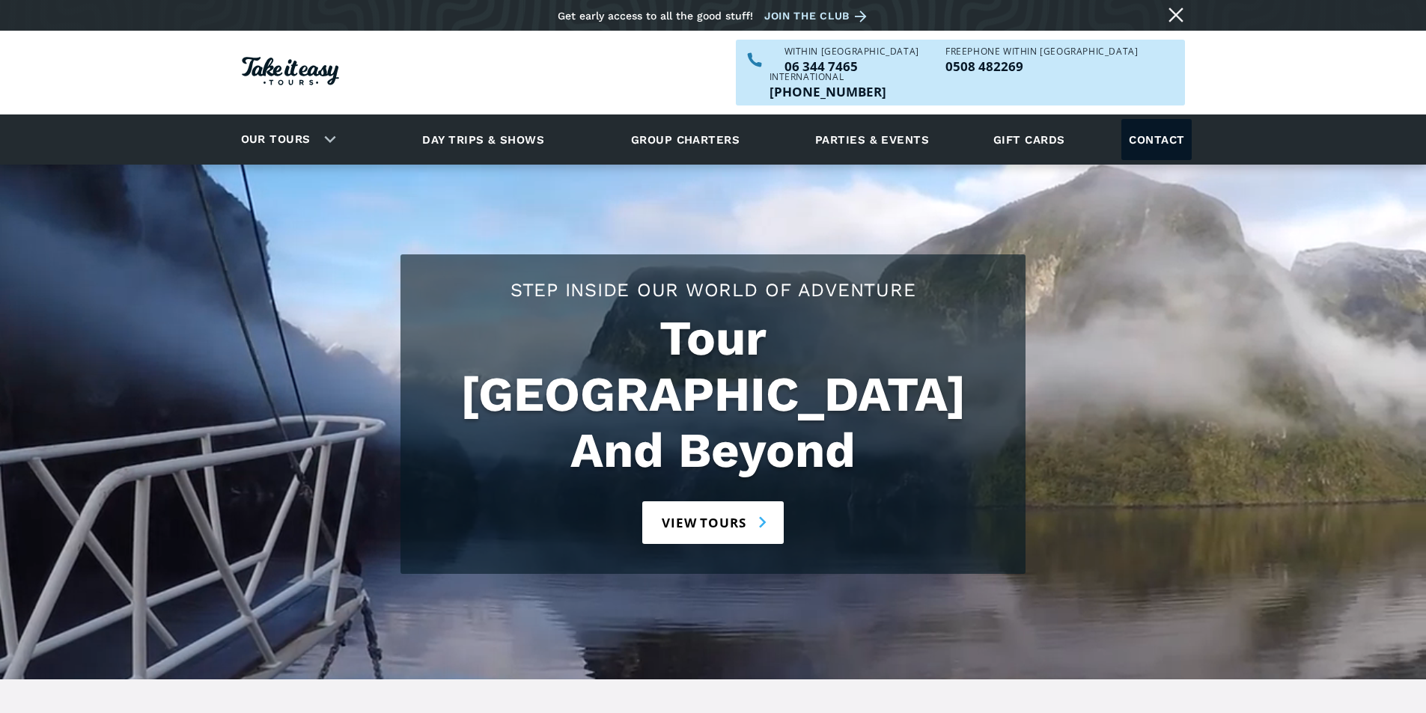
click at [1167, 119] on link "Contact" at bounding box center [1156, 139] width 70 height 41
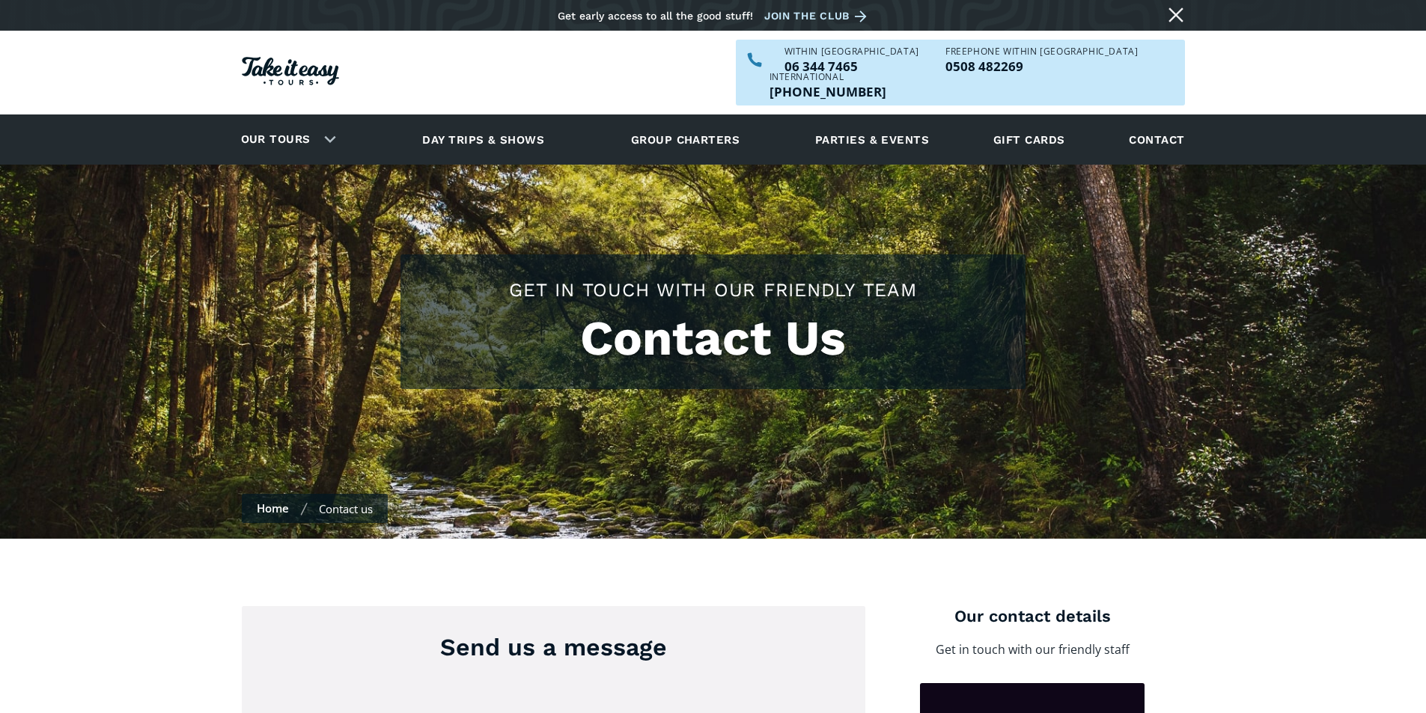
scroll to position [299, 0]
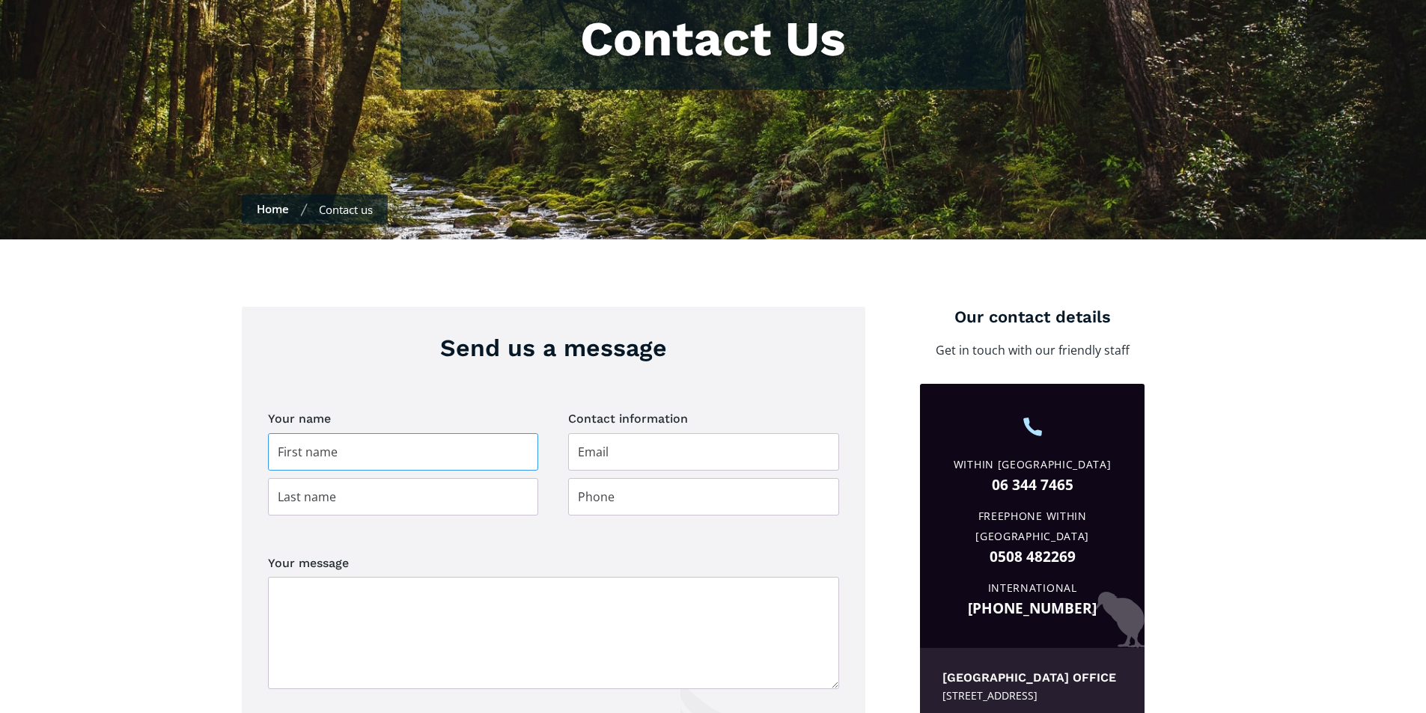
click at [440, 433] on input "Contact page" at bounding box center [403, 451] width 271 height 37
type input "Jude"
type input "Mitchell"
click at [657, 433] on input "Contact page" at bounding box center [703, 451] width 271 height 37
type input "chornyteryer@inspire.net.nz"
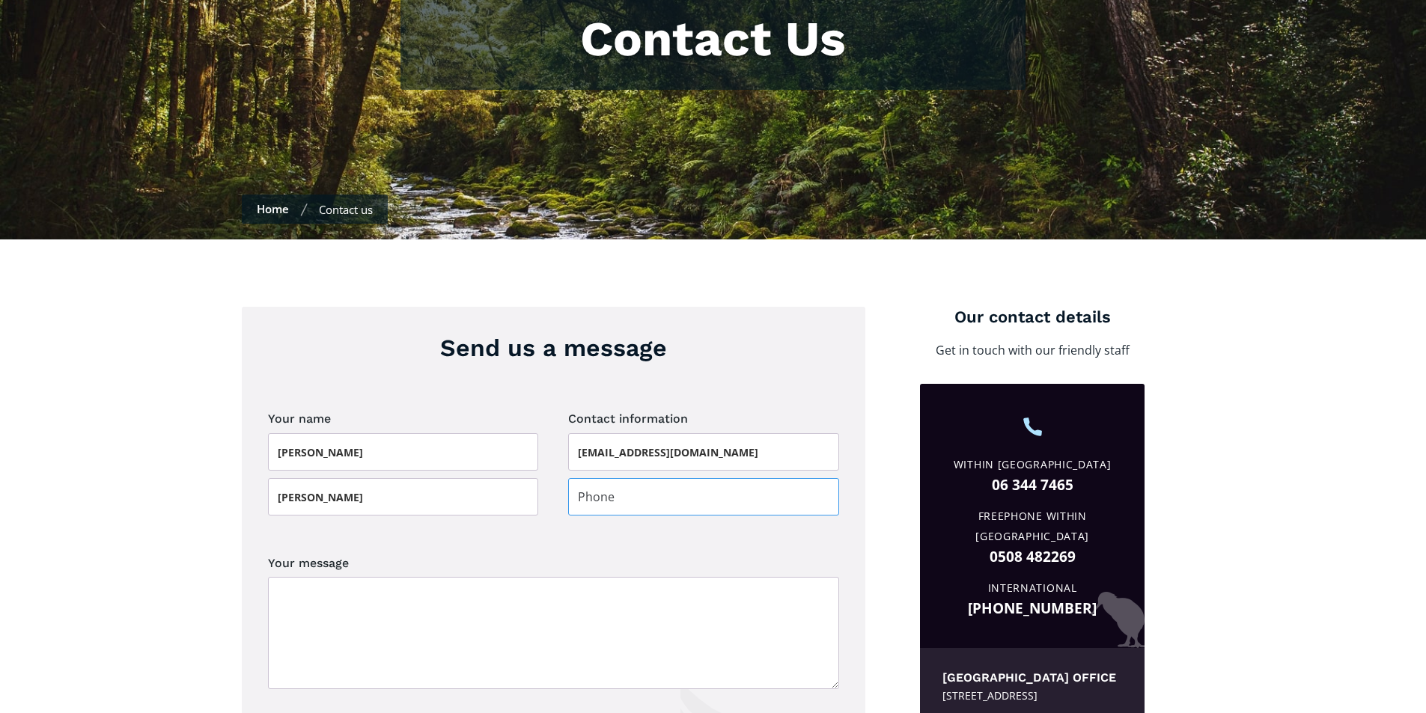
click at [628, 478] on input "Contact page" at bounding box center [703, 496] width 271 height 37
type input "06 3294753"
click at [412, 602] on textarea "Your message" at bounding box center [553, 633] width 571 height 112
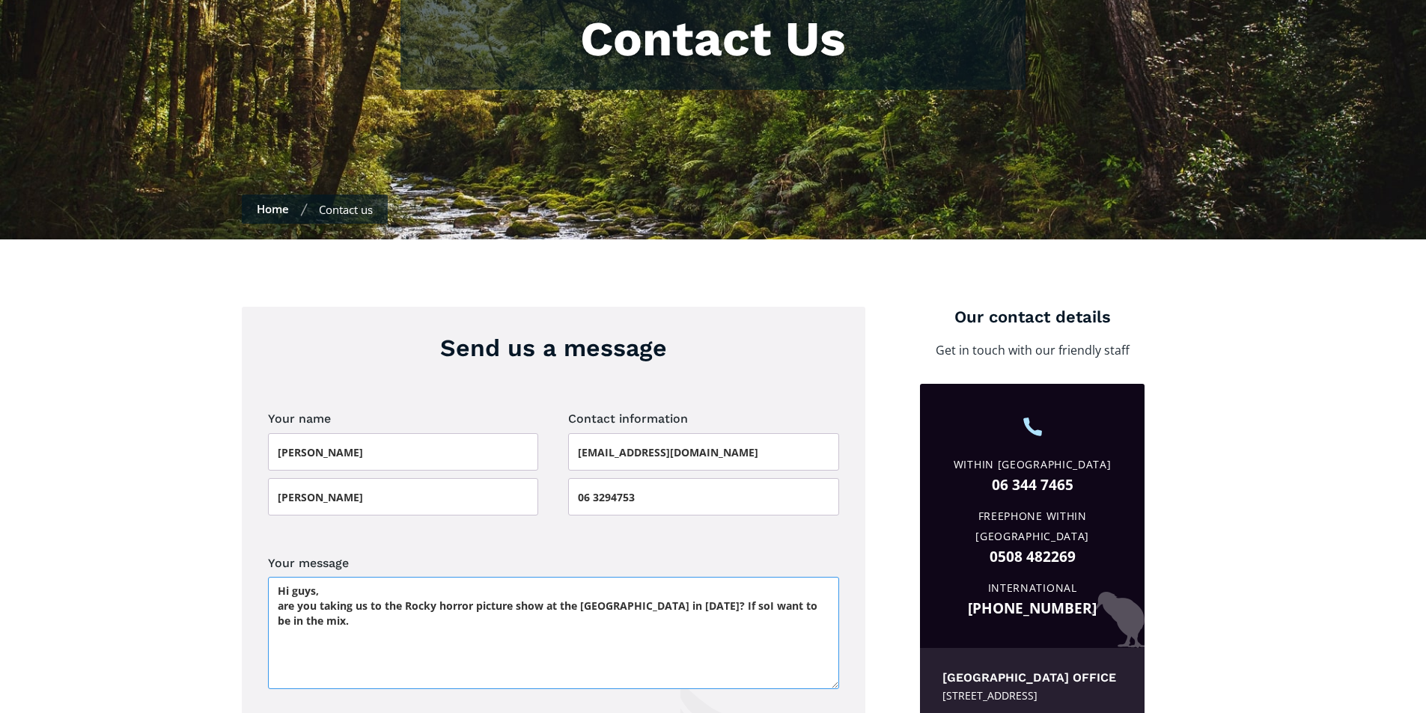
click at [793, 581] on textarea "Hi guys, are you taking us to the Rocky horror picture show at the embassy Well…" at bounding box center [553, 633] width 571 height 112
click at [370, 596] on textarea "Hi guys, are you taking us to the Rocky horror picture show at the embassy Well…" at bounding box center [553, 633] width 571 height 112
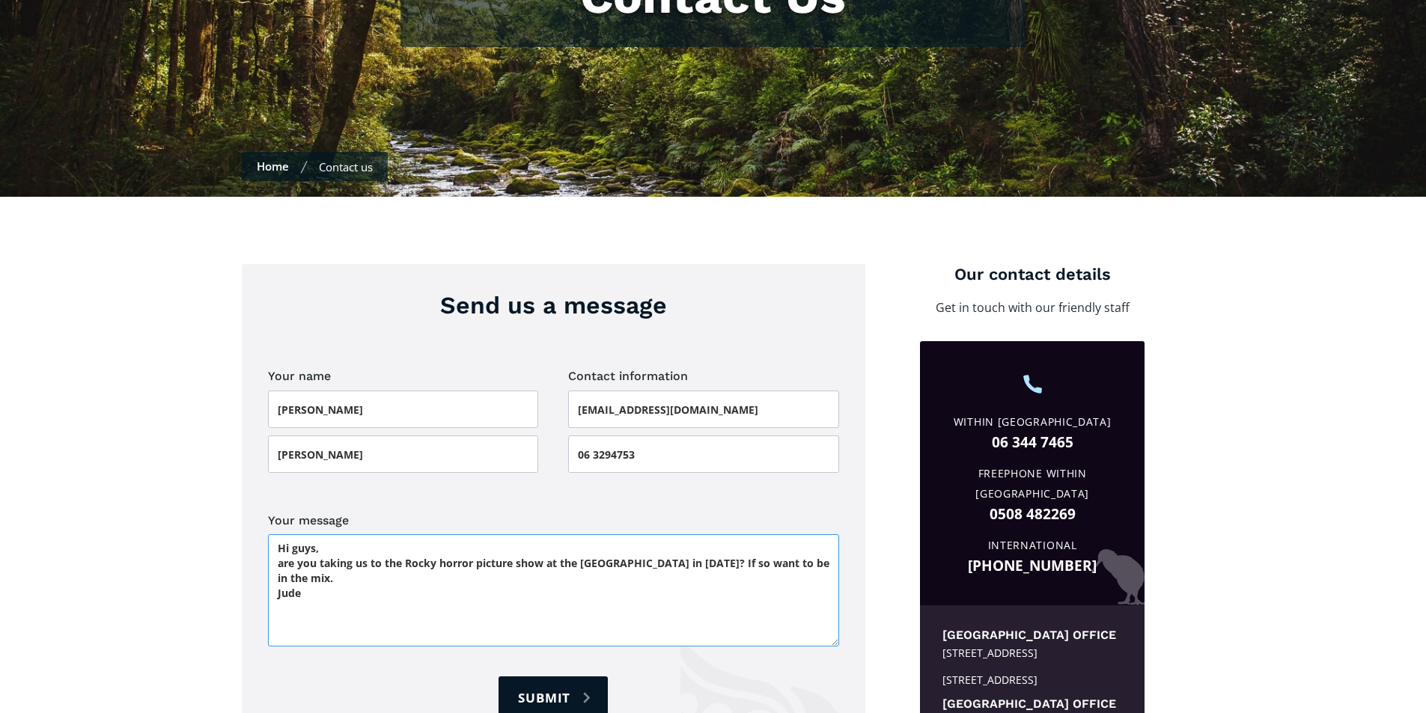
scroll to position [449, 0]
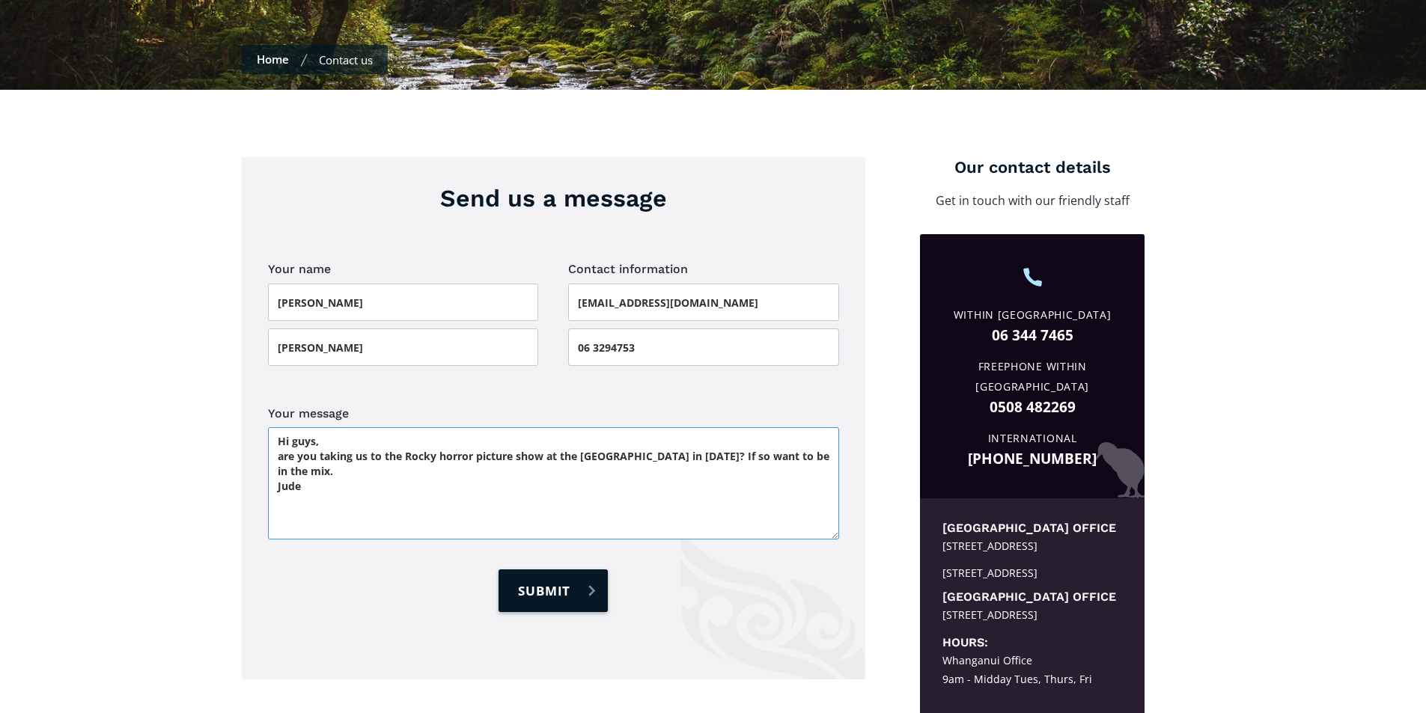
type textarea "Hi guys, are you taking us to the Rocky horror picture show at the embassy Well…"
click at [540, 569] on input "Submit" at bounding box center [552, 590] width 109 height 43
type input "Please wait..."
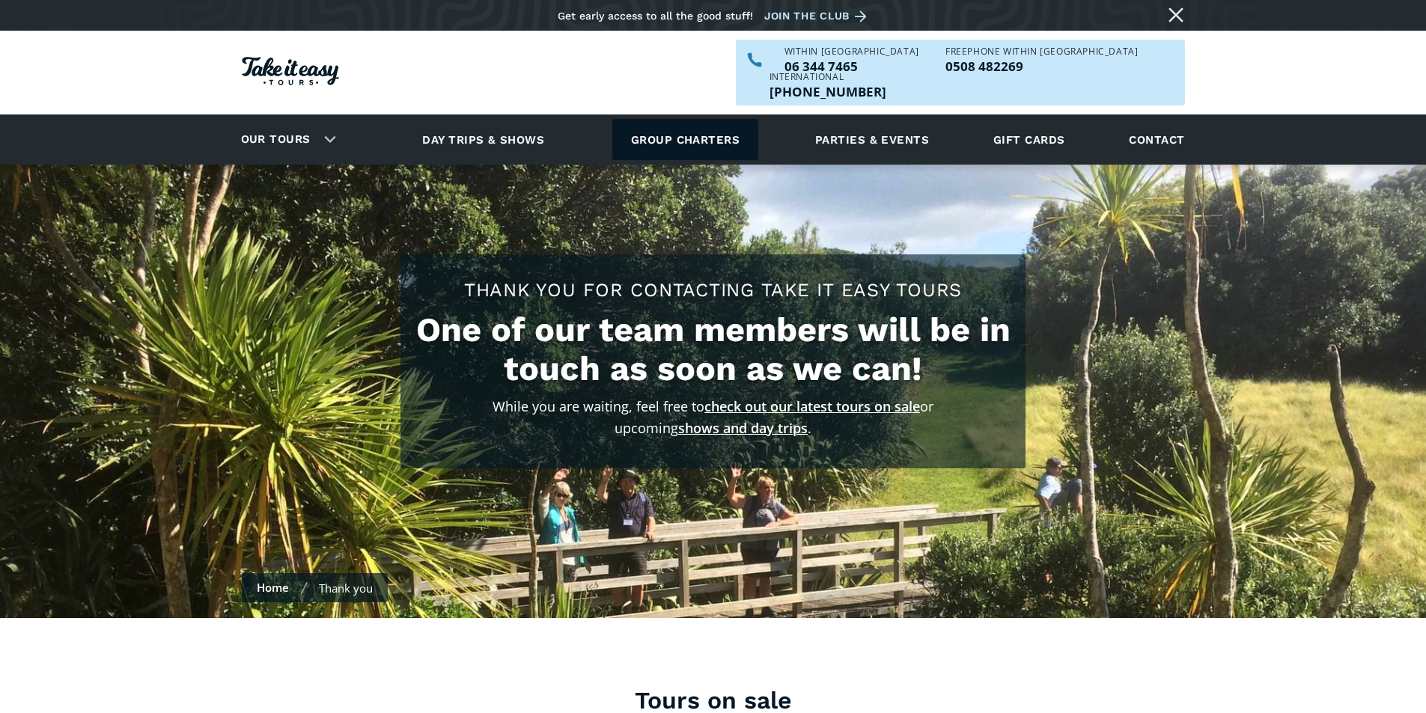
click at [690, 119] on link "Group charters" at bounding box center [685, 139] width 146 height 41
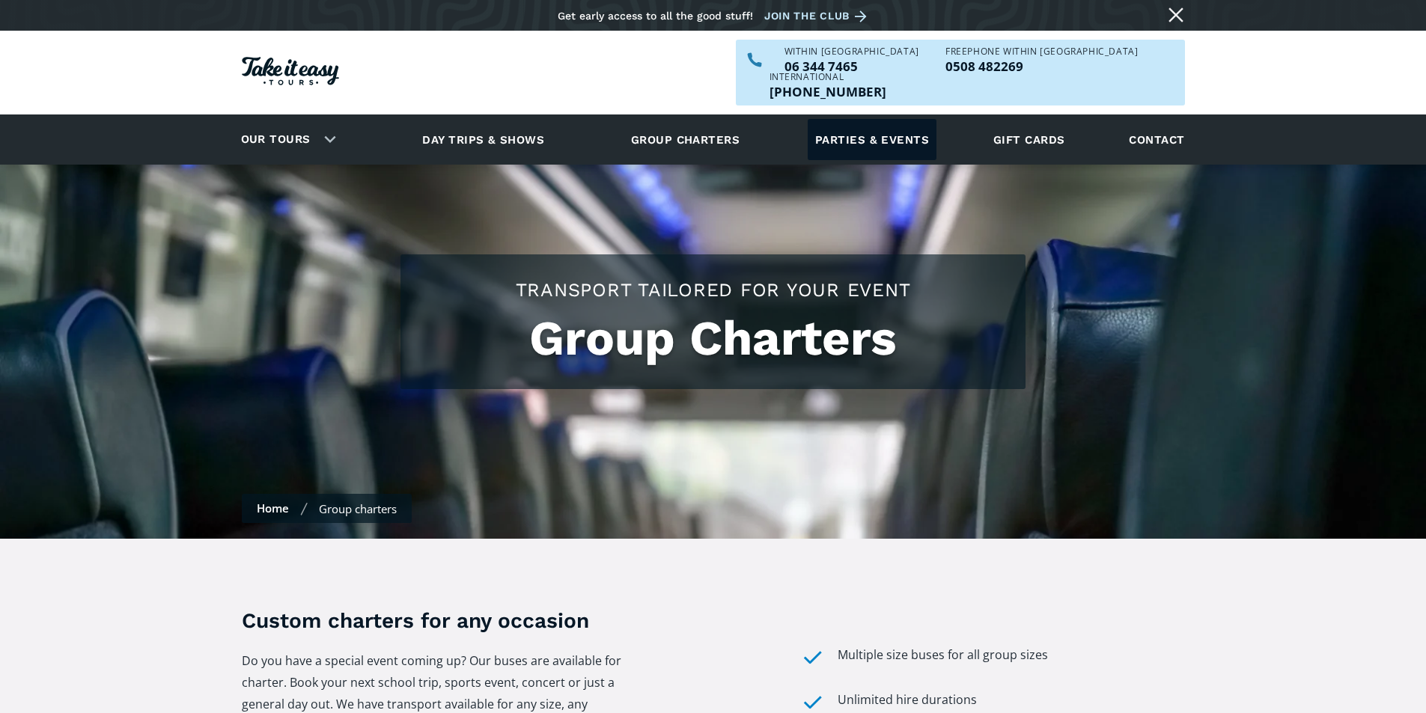
click at [834, 119] on link "Parties & events" at bounding box center [871, 139] width 129 height 41
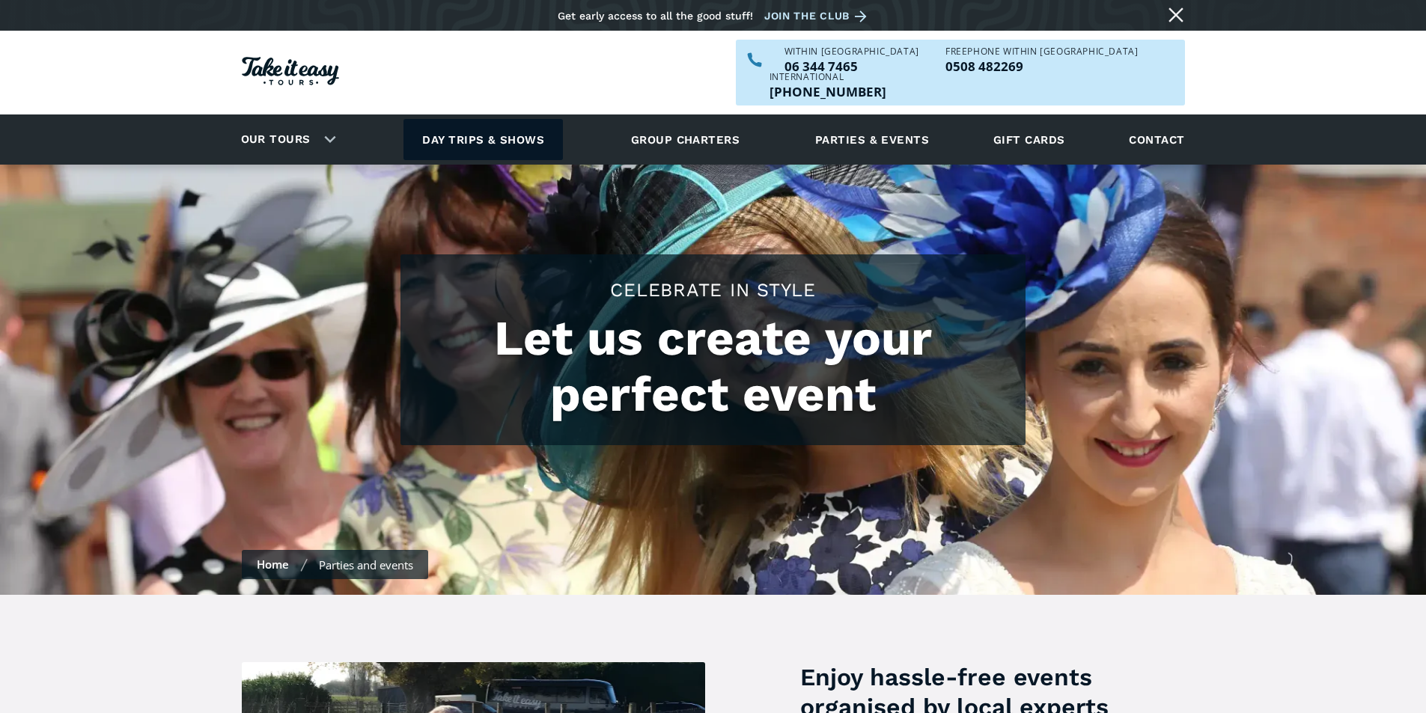
click at [502, 119] on link "Day trips & shows" at bounding box center [482, 139] width 159 height 41
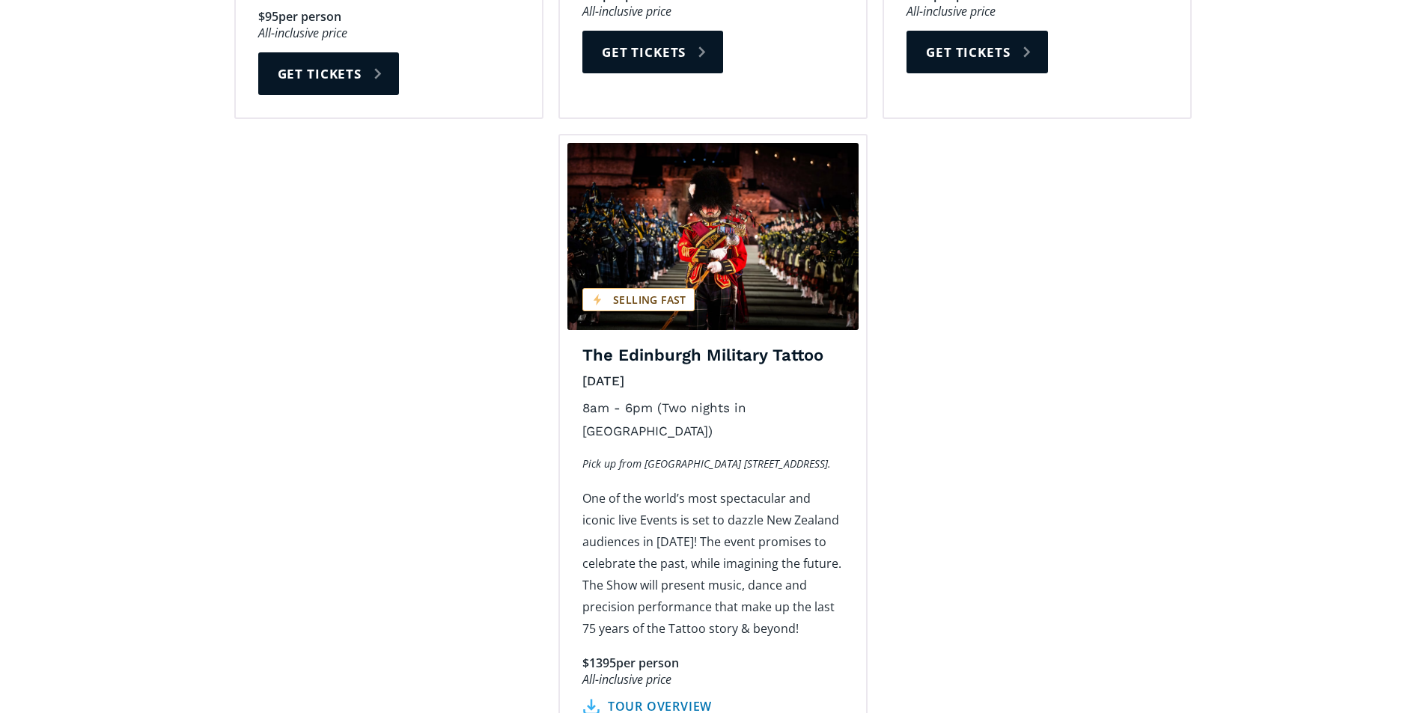
scroll to position [2320, 0]
